Goal: Information Seeking & Learning: Learn about a topic

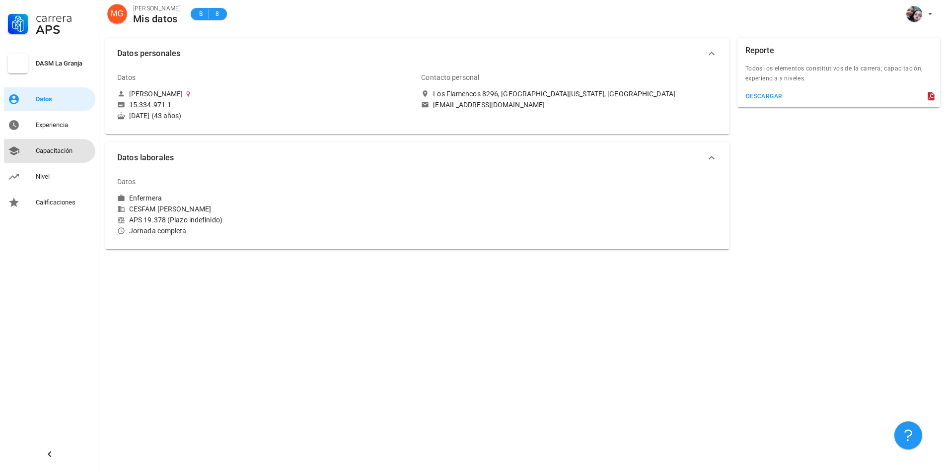
click at [77, 150] on div "Capacitación" at bounding box center [64, 151] width 56 height 8
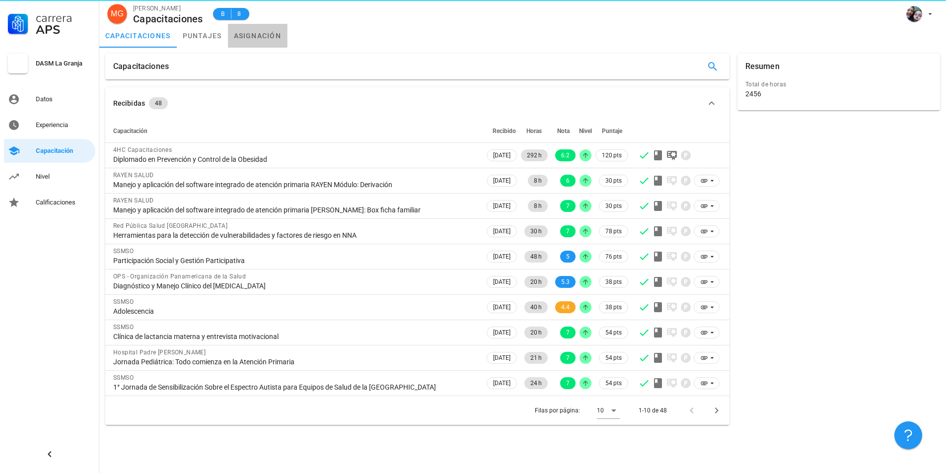
click at [265, 41] on link "asignación" at bounding box center [258, 36] width 60 height 24
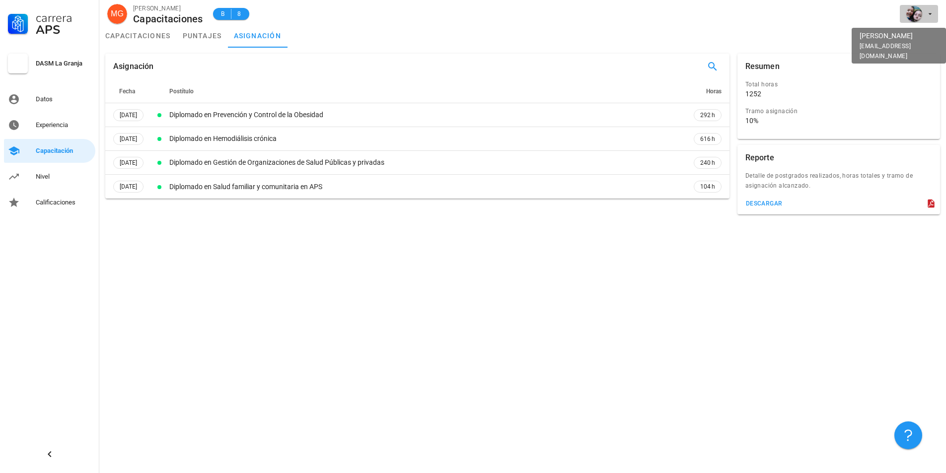
click at [915, 14] on div "avatar" at bounding box center [914, 14] width 16 height 16
click at [920, 40] on div "Salir" at bounding box center [925, 39] width 16 height 20
